Goal: Task Accomplishment & Management: Manage account settings

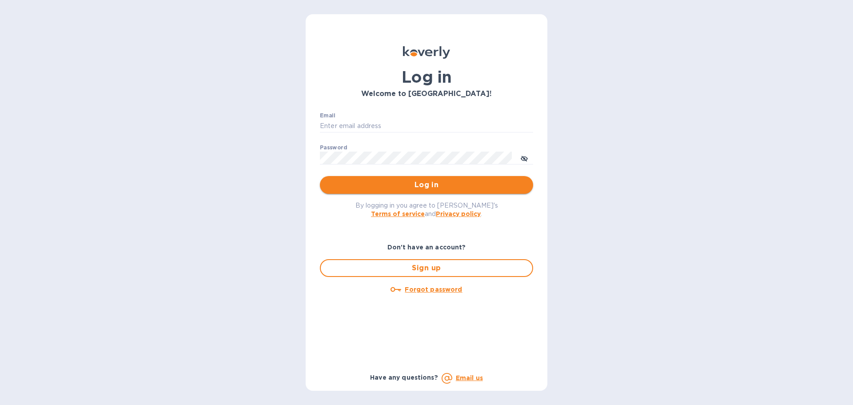
type input "yossy@frgnyc.com"
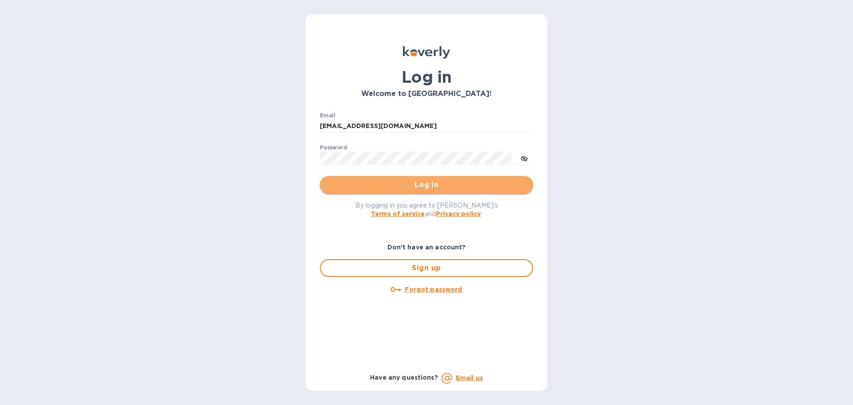
click at [420, 190] on span "Log in" at bounding box center [426, 184] width 199 height 11
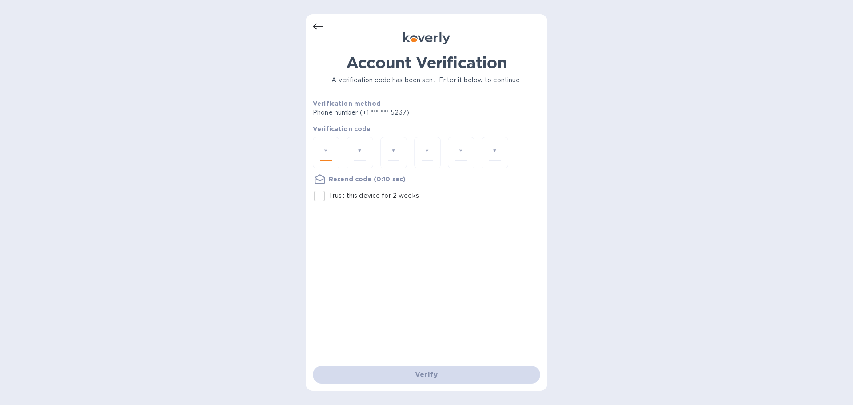
click at [322, 154] on input "number" at bounding box center [326, 152] width 12 height 16
type input "2"
type input "8"
type input "3"
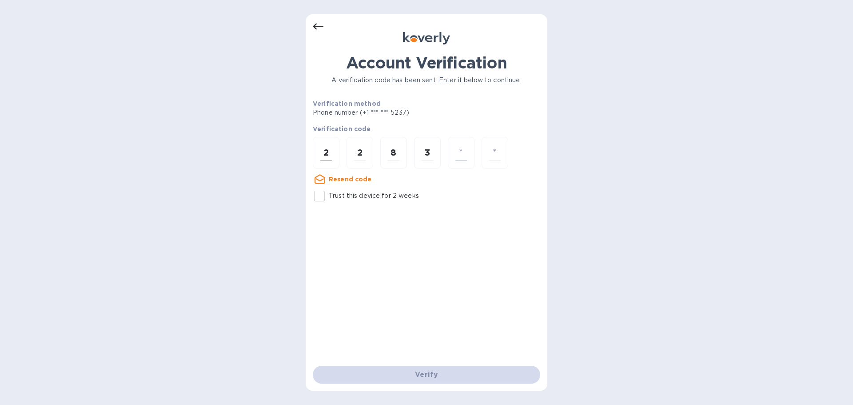
type input "5"
type input "6"
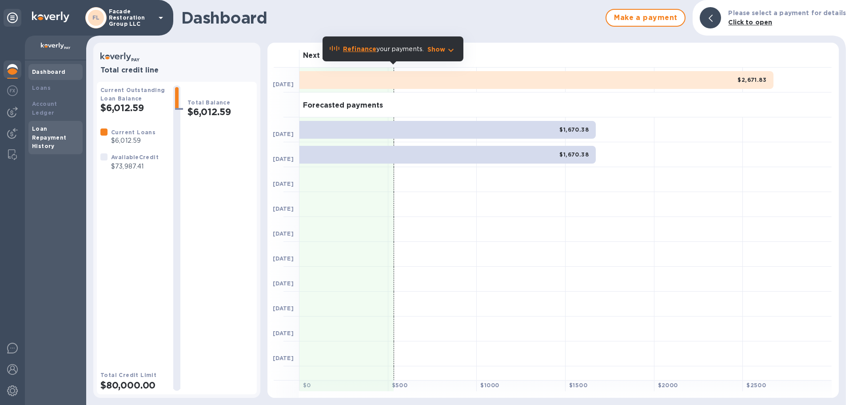
click at [44, 126] on b "Loan Repayment History" at bounding box center [49, 137] width 35 height 24
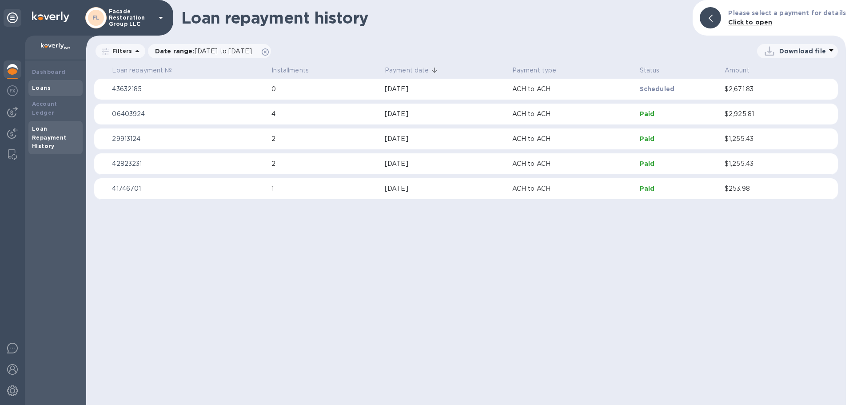
click at [37, 88] on b "Loans" at bounding box center [41, 87] width 19 height 7
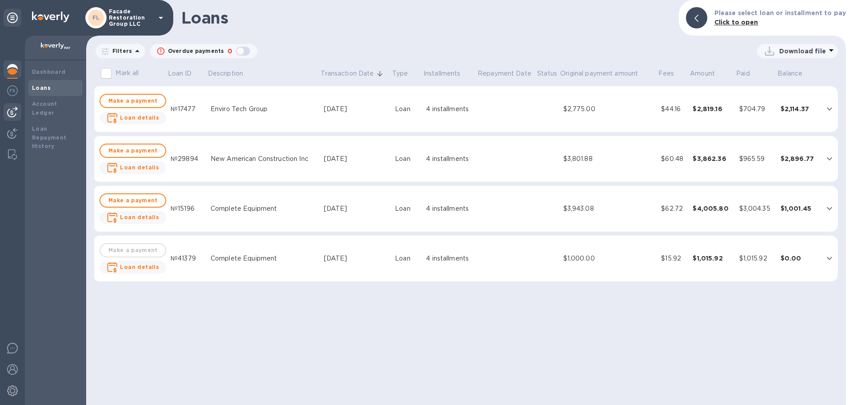
click at [16, 110] on img at bounding box center [12, 112] width 11 height 11
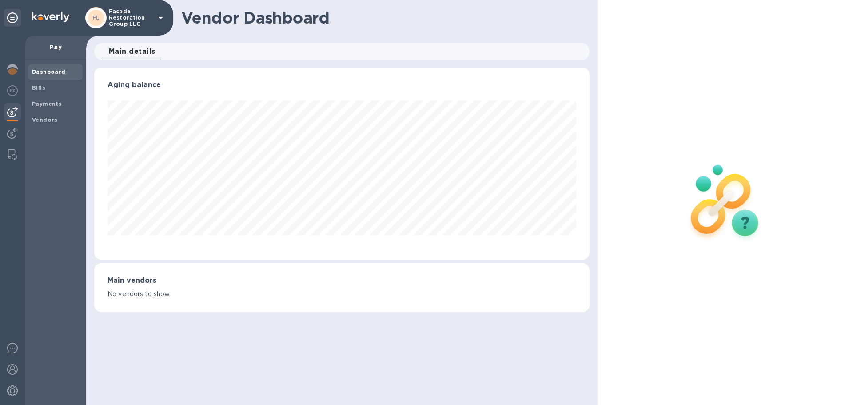
scroll to position [192, 495]
click at [16, 130] on img at bounding box center [12, 133] width 11 height 11
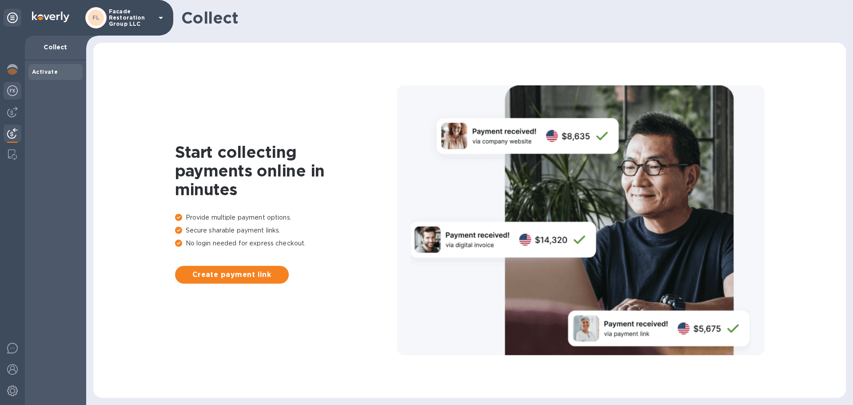
click at [18, 98] on div at bounding box center [13, 92] width 18 height 20
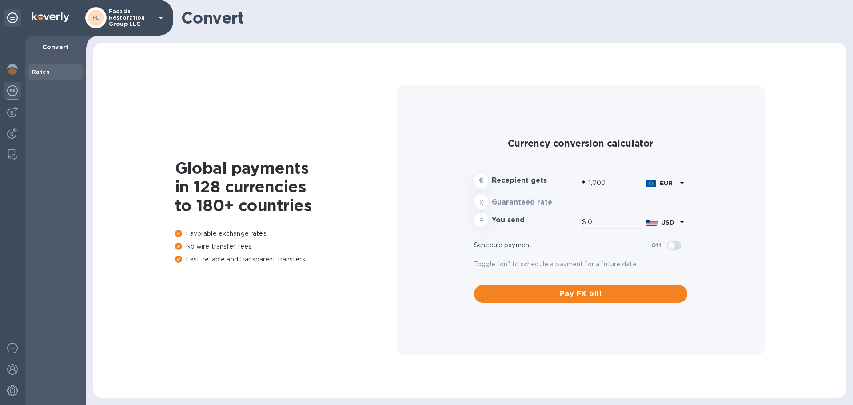
type input "1,176.57"
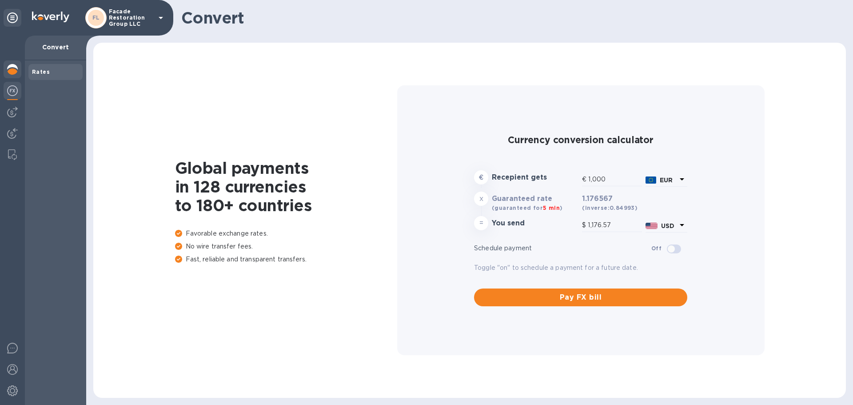
click at [17, 75] on div at bounding box center [13, 70] width 18 height 20
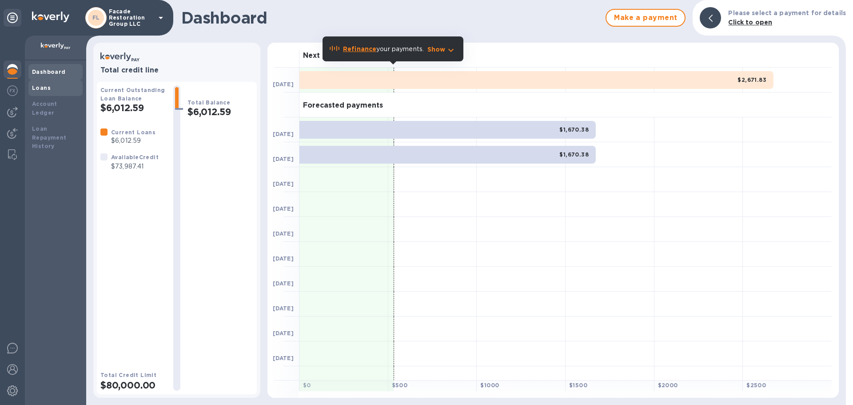
click at [52, 91] on div "Loans" at bounding box center [55, 88] width 47 height 9
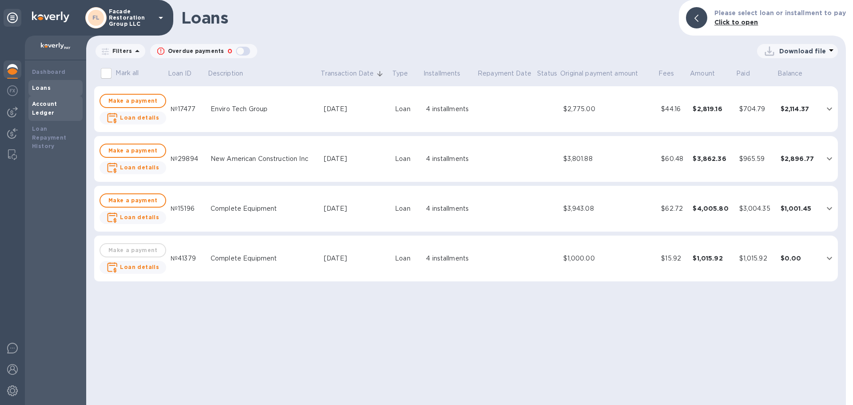
click at [44, 102] on b "Account Ledger" at bounding box center [44, 108] width 25 height 16
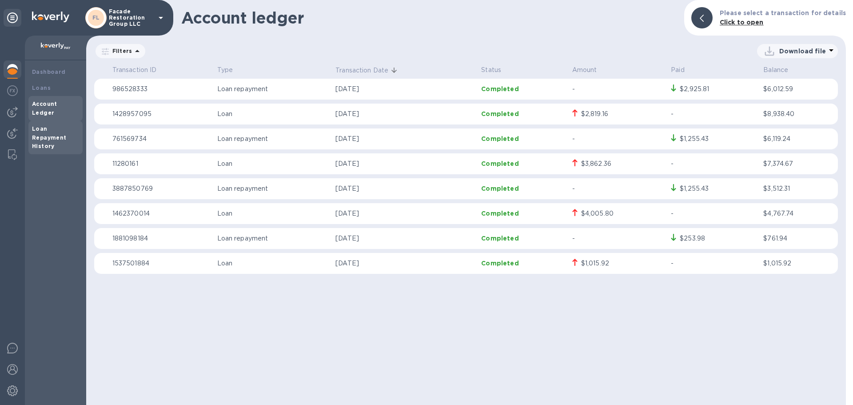
click at [37, 125] on b "Loan Repayment History" at bounding box center [49, 137] width 35 height 24
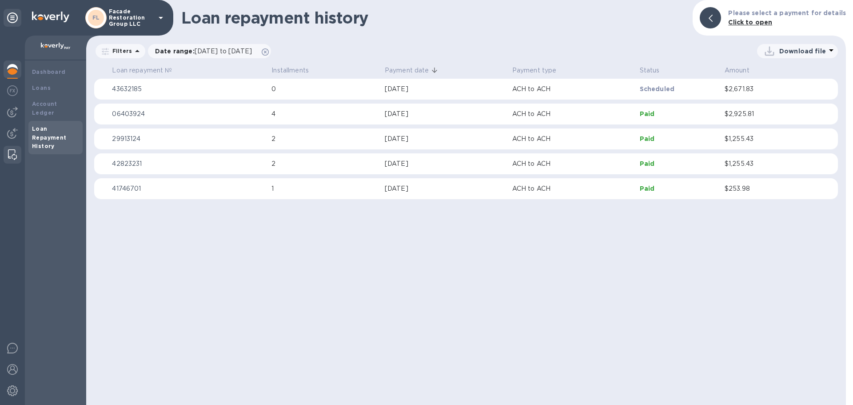
click at [12, 149] on div at bounding box center [12, 155] width 16 height 18
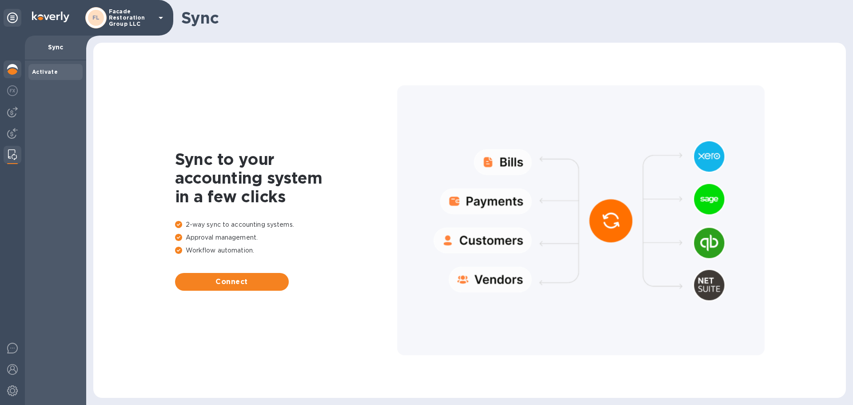
click at [7, 70] on div at bounding box center [13, 70] width 18 height 20
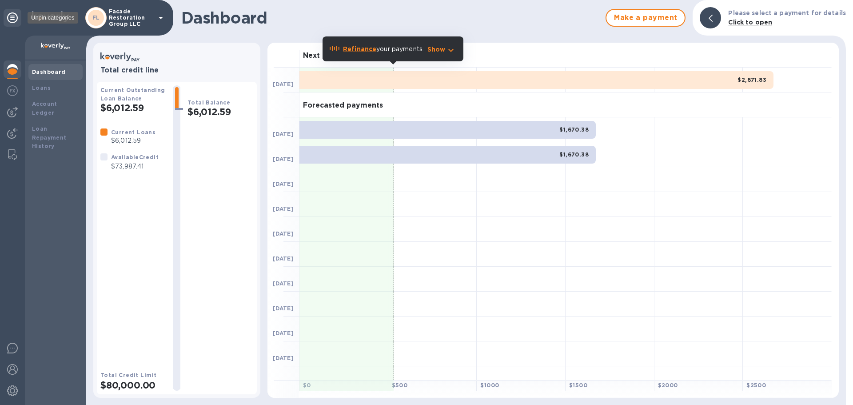
click at [8, 17] on icon at bounding box center [12, 17] width 11 height 11
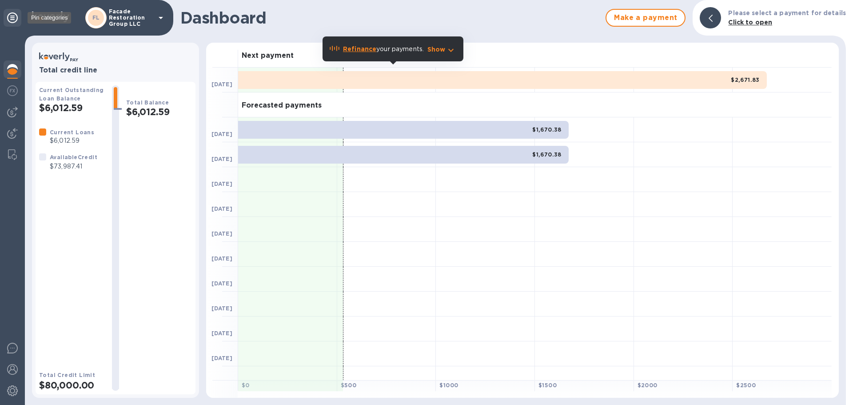
click at [10, 17] on icon at bounding box center [12, 17] width 11 height 11
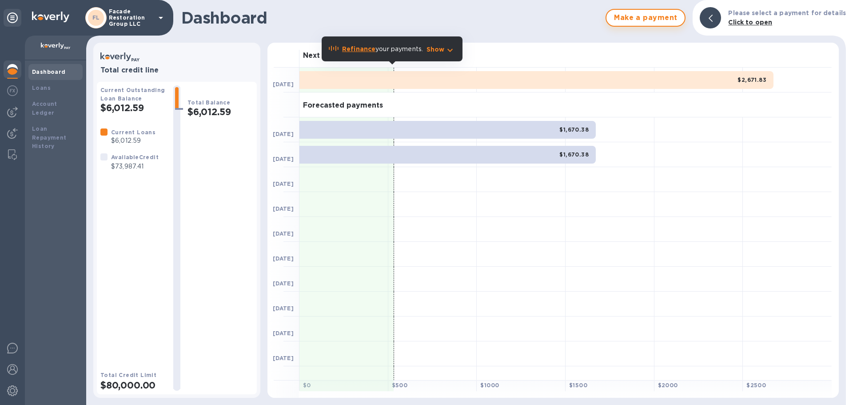
click at [650, 25] on button "Make a payment" at bounding box center [646, 18] width 80 height 18
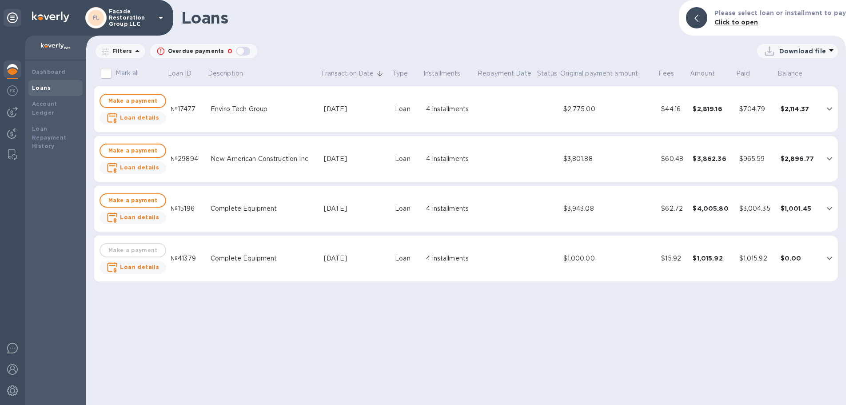
click at [123, 48] on p "Filters" at bounding box center [120, 51] width 23 height 8
click at [299, 47] on div "Download file" at bounding box center [547, 51] width 581 height 14
click at [14, 112] on img at bounding box center [12, 112] width 11 height 11
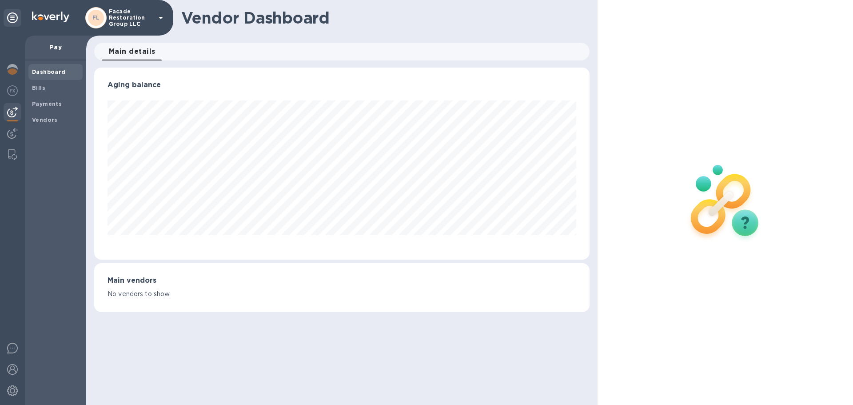
scroll to position [192, 495]
click at [43, 91] on span "Bills" at bounding box center [38, 88] width 13 height 9
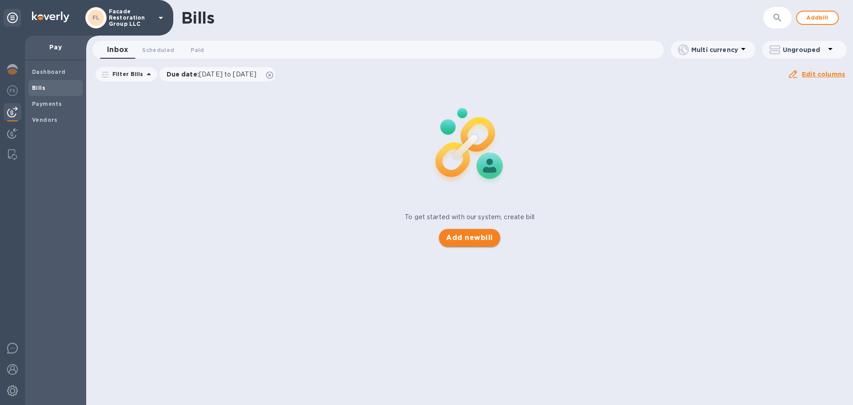
click at [444, 236] on button "Add new bill" at bounding box center [469, 238] width 61 height 18
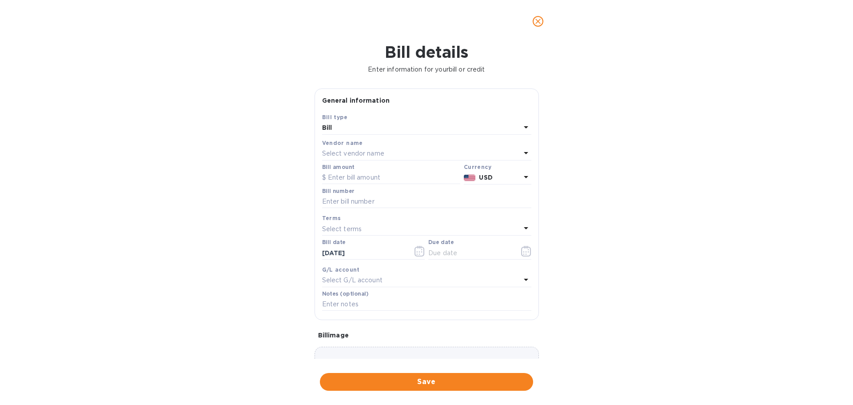
click at [344, 158] on p "Select vendor name" at bounding box center [353, 153] width 62 height 9
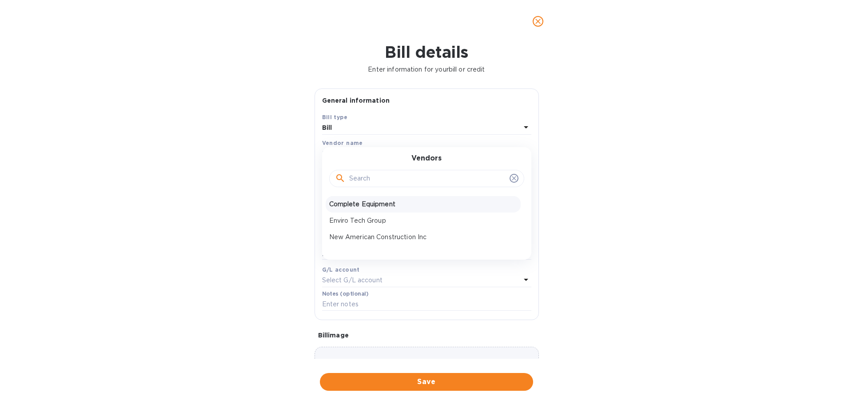
click at [354, 208] on p "Complete Equipment" at bounding box center [423, 203] width 188 height 9
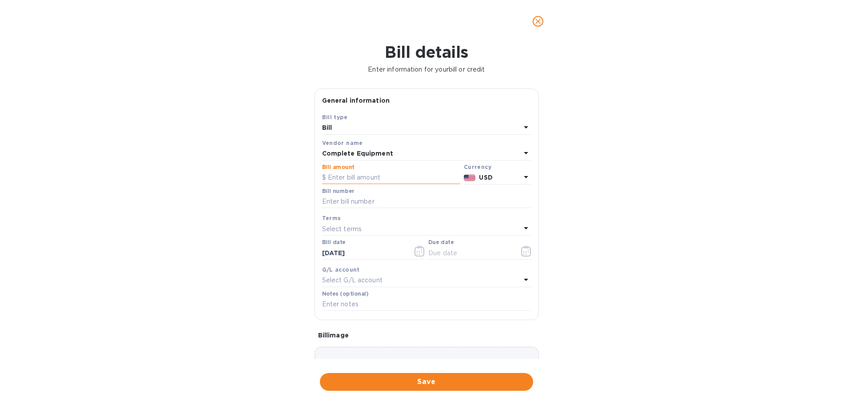
click at [341, 179] on input "text" at bounding box center [391, 177] width 138 height 13
type input "1,000"
click at [342, 203] on input "text" at bounding box center [426, 201] width 209 height 13
click at [323, 202] on input "old Balance" at bounding box center [426, 201] width 209 height 13
type input "Old Balance"
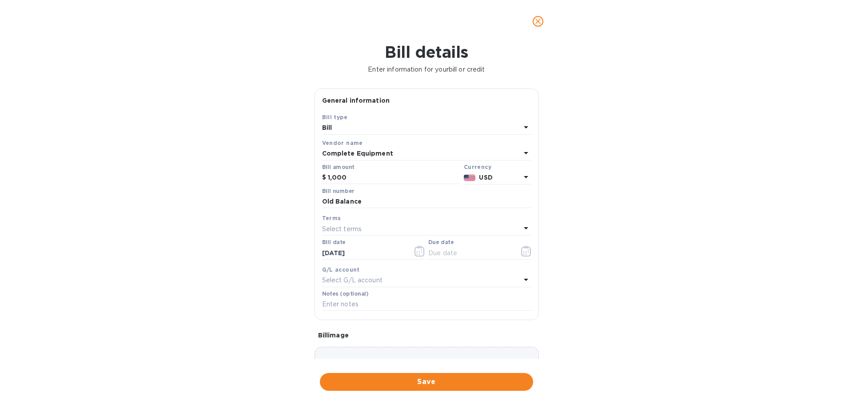
click at [341, 228] on p "Select terms" at bounding box center [342, 228] width 40 height 9
click at [348, 274] on div "NET 30" at bounding box center [423, 279] width 195 height 16
type input "[DATE]"
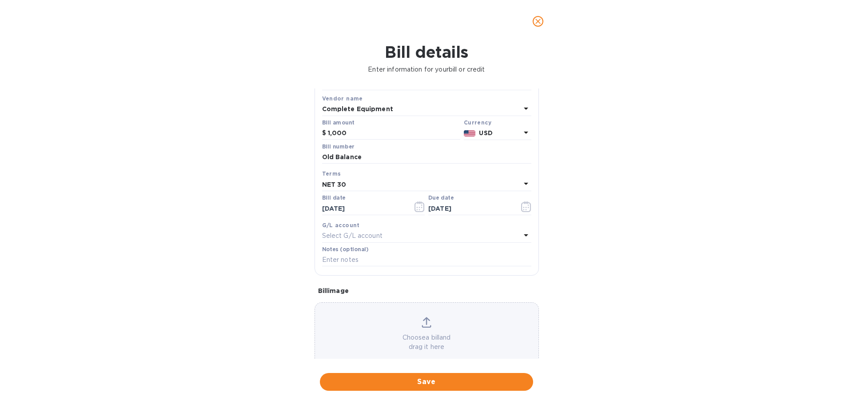
click at [348, 238] on p "Select G/L account" at bounding box center [352, 235] width 60 height 9
click at [323, 239] on div "Accounts" at bounding box center [426, 255] width 209 height 38
click at [473, 178] on div "NET 30" at bounding box center [421, 184] width 199 height 12
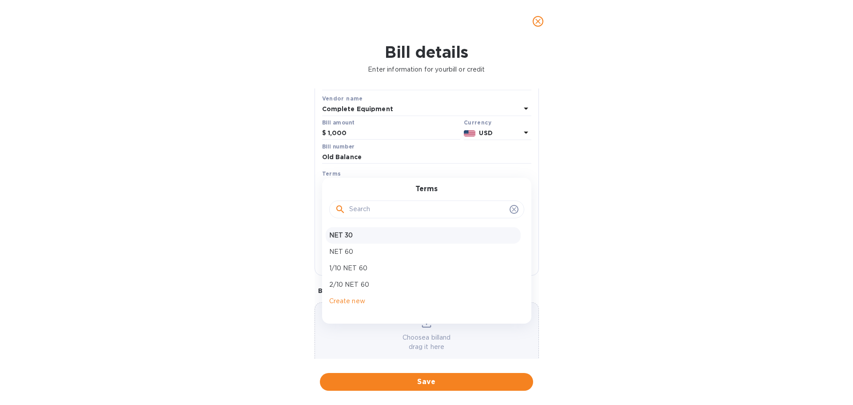
click at [413, 231] on p "NET 30" at bounding box center [423, 235] width 188 height 9
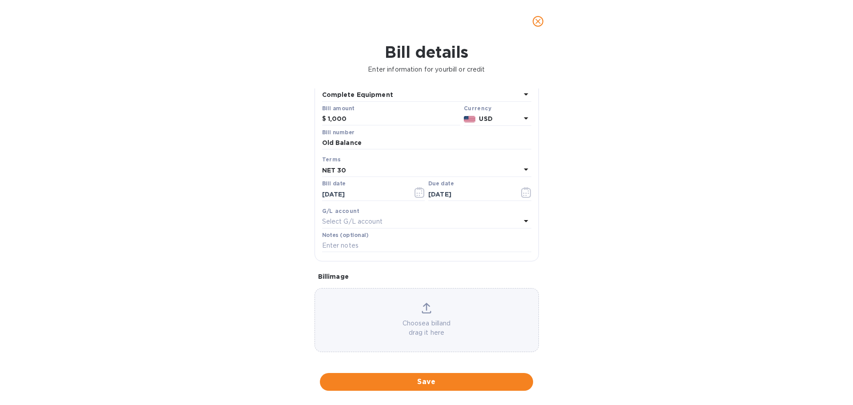
scroll to position [63, 0]
click at [414, 387] on span "Save" at bounding box center [426, 381] width 199 height 11
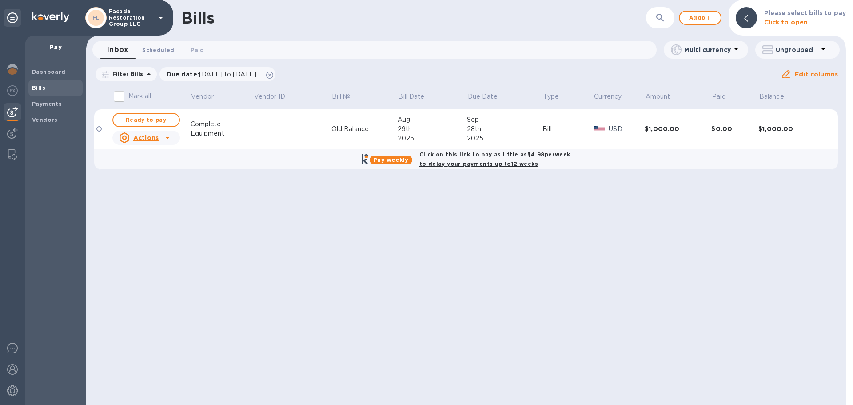
click at [167, 53] on span "Scheduled 0" at bounding box center [158, 49] width 32 height 9
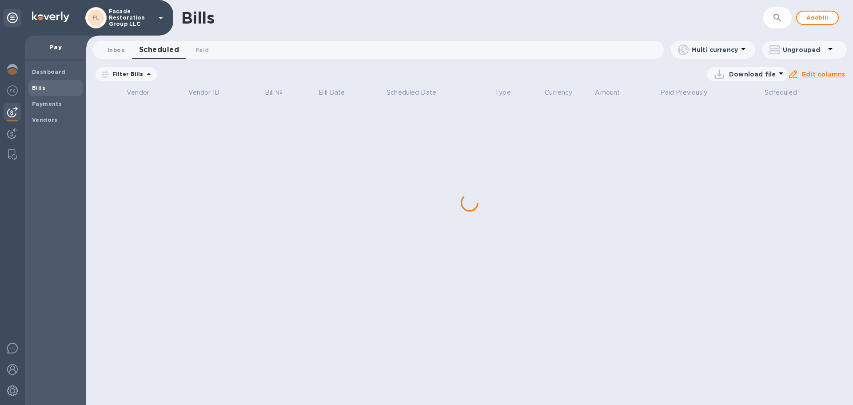
click at [119, 55] on button "Inbox 0" at bounding box center [116, 50] width 32 height 18
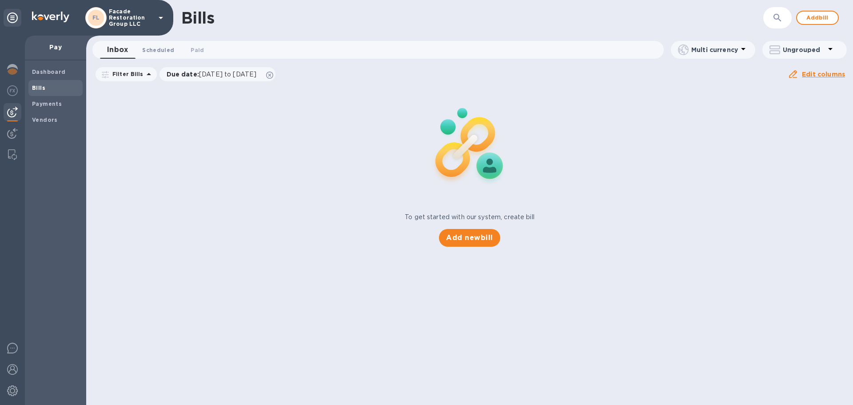
click at [153, 49] on span "Scheduled 0" at bounding box center [158, 49] width 32 height 9
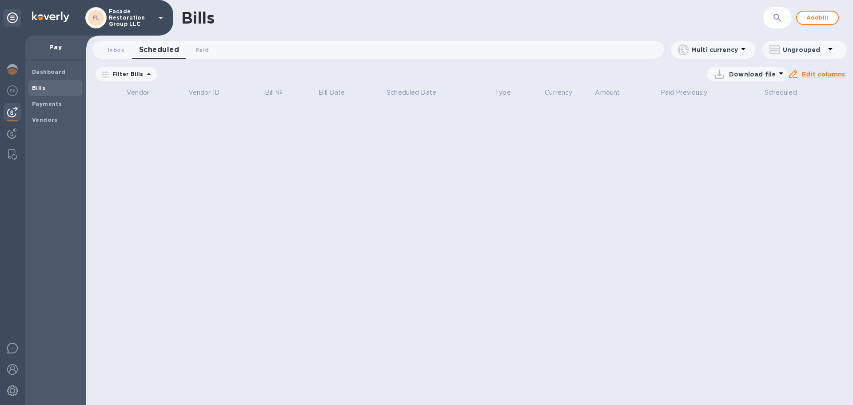
click at [43, 92] on span "Bills" at bounding box center [38, 88] width 13 height 9
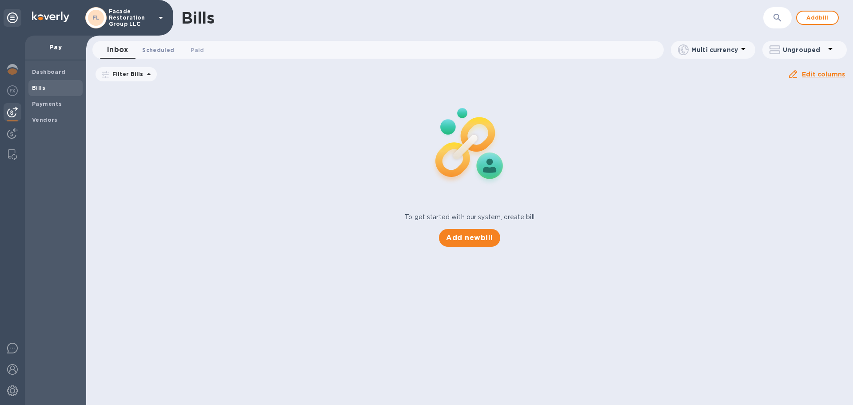
click at [149, 48] on span "Scheduled 0" at bounding box center [158, 49] width 32 height 9
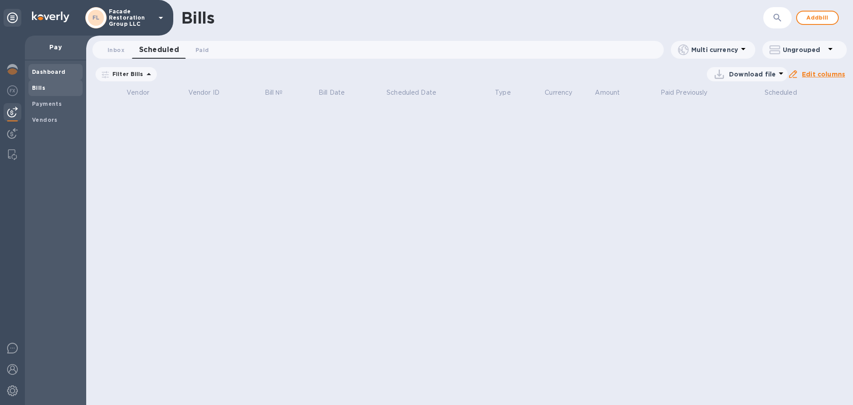
click at [52, 71] on b "Dashboard" at bounding box center [49, 71] width 34 height 7
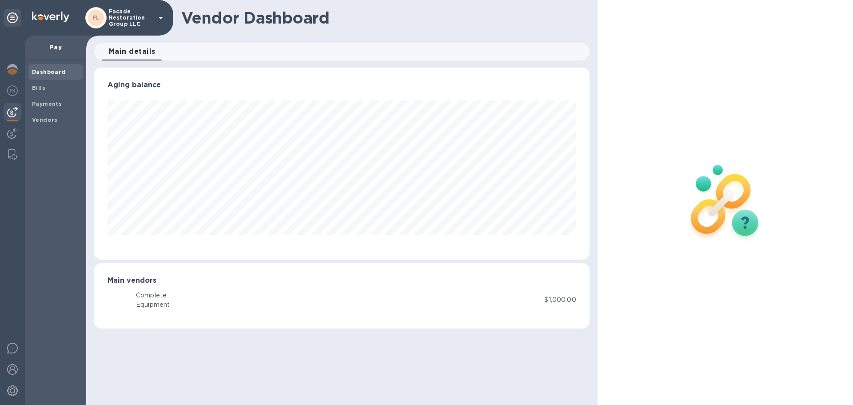
scroll to position [192, 495]
click at [44, 121] on b "Vendors" at bounding box center [45, 119] width 26 height 7
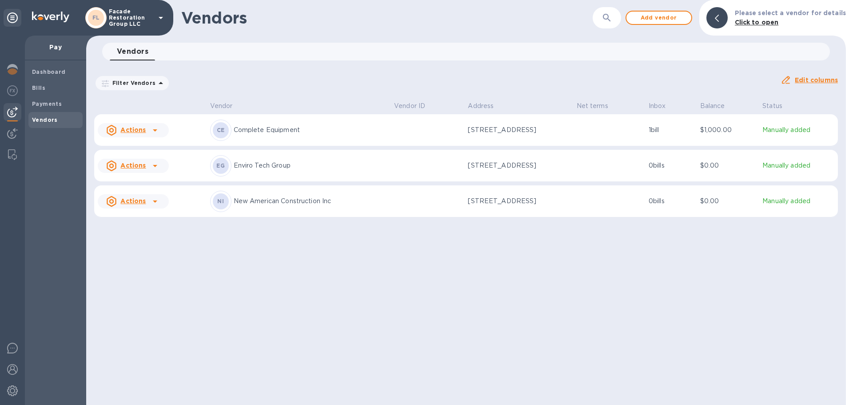
click at [120, 128] on div "Actions" at bounding box center [126, 130] width 40 height 11
click at [357, 89] on div at bounding box center [426, 202] width 853 height 405
click at [44, 104] on b "Payments" at bounding box center [47, 103] width 30 height 7
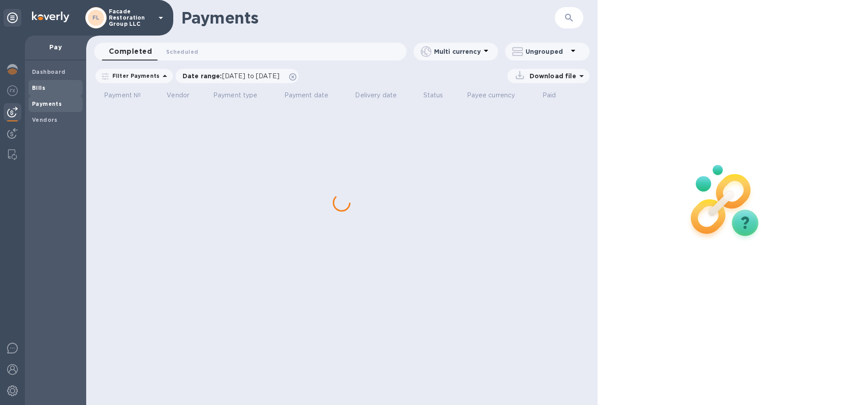
click at [34, 87] on b "Bills" at bounding box center [38, 87] width 13 height 7
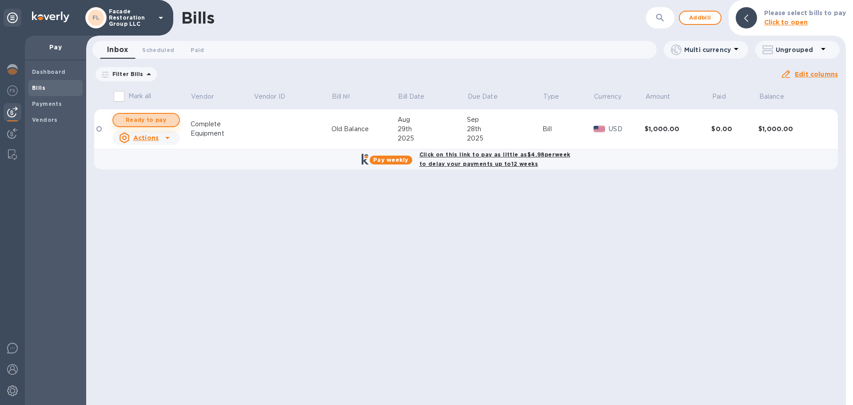
click at [148, 118] on span "Ready to pay" at bounding box center [146, 120] width 52 height 11
checkbox input "true"
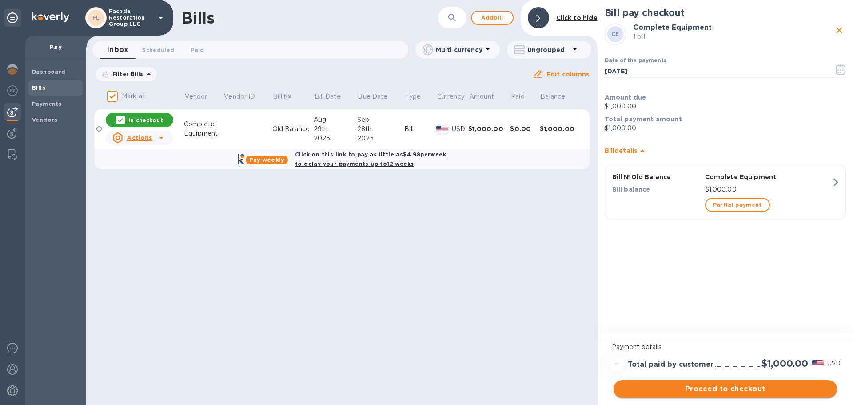
click at [703, 389] on span "Proceed to checkout" at bounding box center [725, 388] width 209 height 11
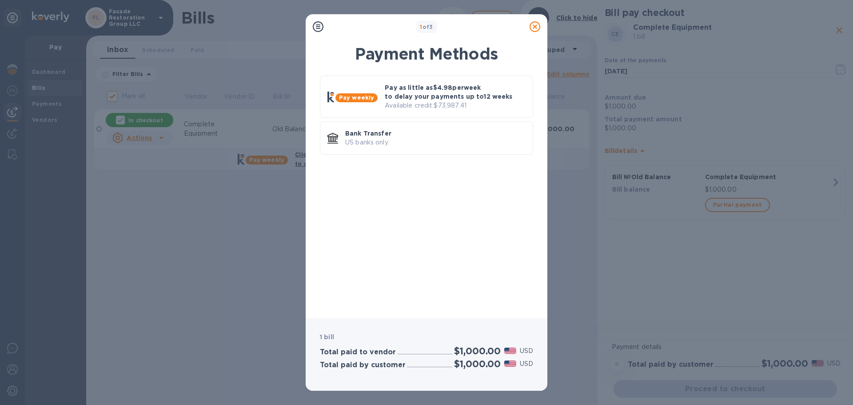
click at [384, 187] on div "Pay weekly Pay as little as $4.98 per week to delay your payments up to 12 week…" at bounding box center [426, 190] width 227 height 241
click at [389, 103] on p "Available credit: $73,987.41" at bounding box center [455, 105] width 141 height 9
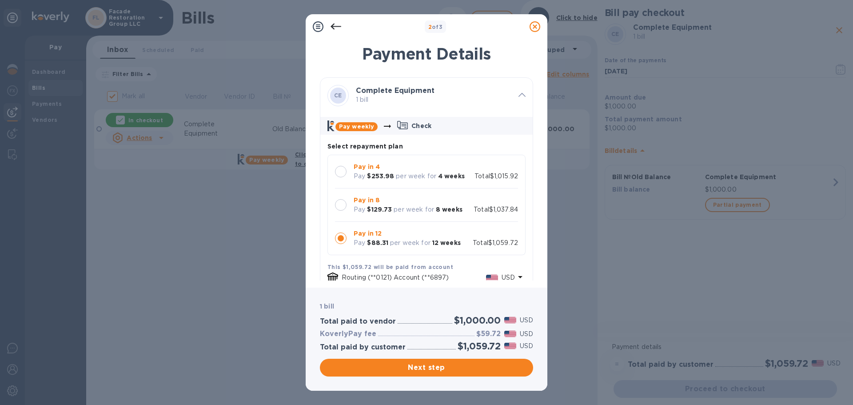
click at [338, 171] on div at bounding box center [341, 172] width 12 height 12
click at [408, 368] on span "Next step" at bounding box center [426, 367] width 199 height 11
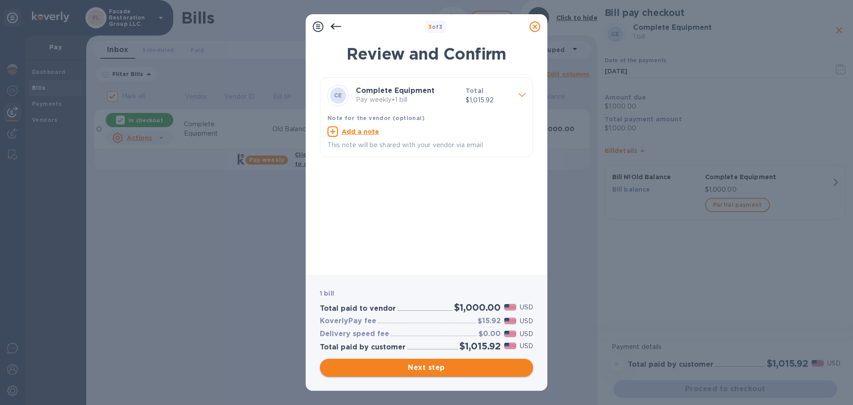
click at [415, 371] on span "Next step" at bounding box center [426, 367] width 199 height 11
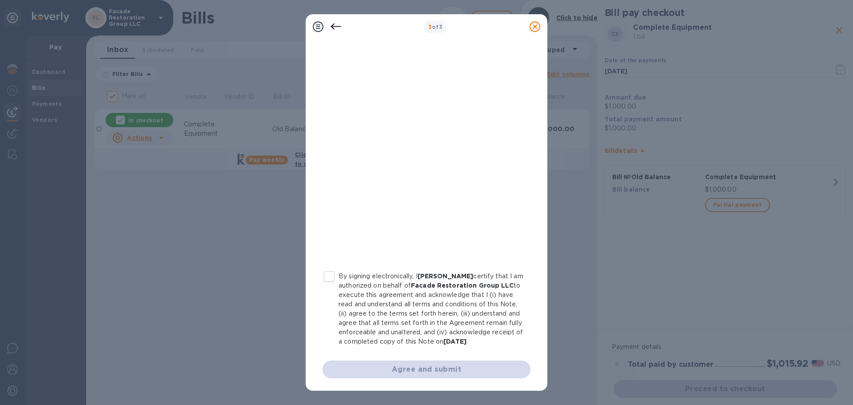
scroll to position [101, 0]
click at [333, 270] on input "By signing electronically, I [PERSON_NAME] certify that I am authorized on beha…" at bounding box center [329, 276] width 19 height 19
checkbox input "true"
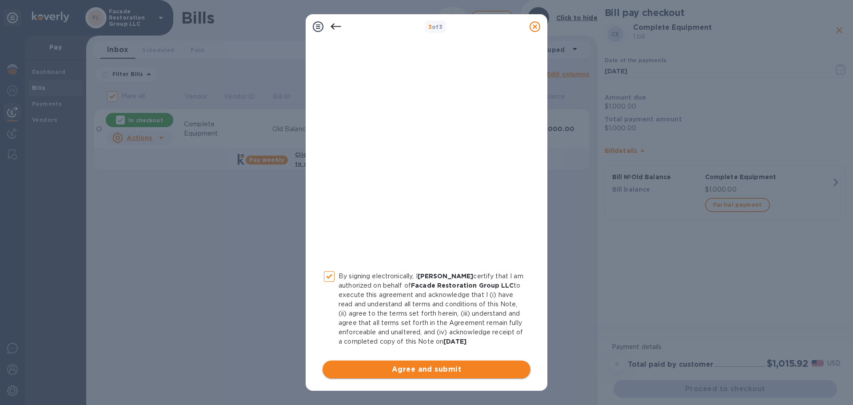
click at [395, 366] on span "Agree and submit" at bounding box center [427, 369] width 194 height 11
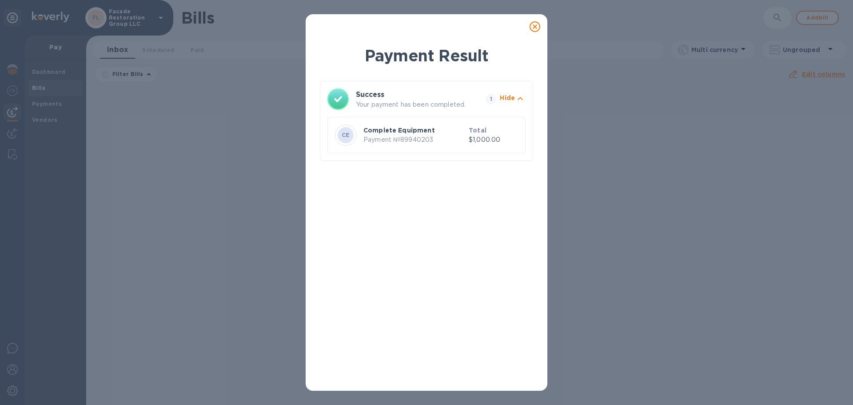
click at [534, 28] on icon at bounding box center [535, 26] width 11 height 11
